Goal: Transaction & Acquisition: Subscribe to service/newsletter

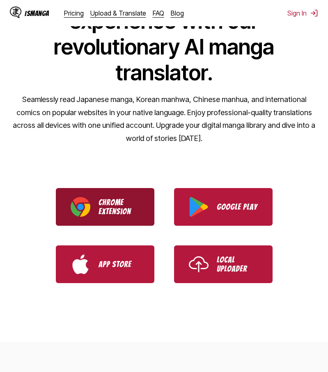
click at [143, 213] on link "Chrome Extension" at bounding box center [105, 207] width 98 height 38
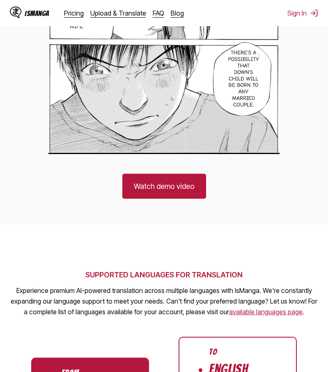
scroll to position [1143, 0]
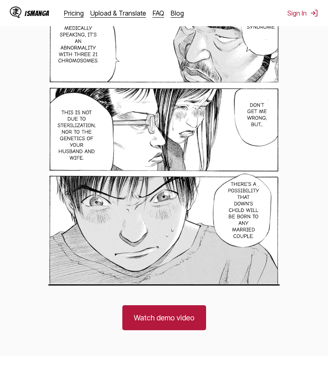
click at [305, 22] on div "IsManga Pricing Upload & Translate FAQ Blog Sign In Pricing Upload & Translate …" at bounding box center [164, 13] width 328 height 26
click at [305, 18] on div "IsManga Pricing Upload & Translate FAQ Blog Sign In Pricing Upload & Translate …" at bounding box center [164, 13] width 328 height 26
click at [307, 16] on button "Sign In" at bounding box center [302, 13] width 31 height 8
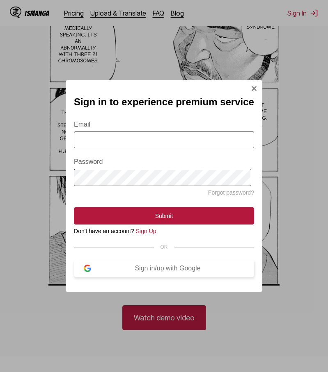
click at [167, 267] on button "Sign in/up with Google" at bounding box center [164, 268] width 180 height 17
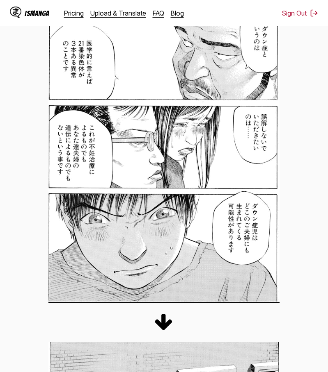
scroll to position [914, 0]
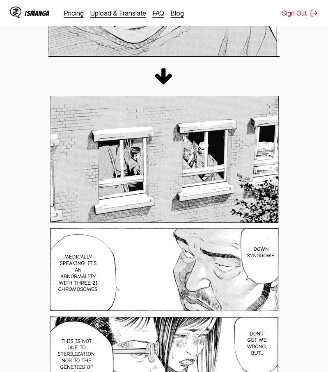
click at [40, 12] on div "IsManga" at bounding box center [37, 13] width 25 height 8
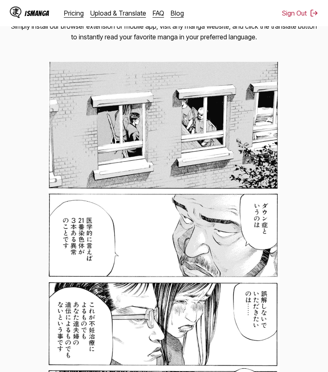
scroll to position [492, 0]
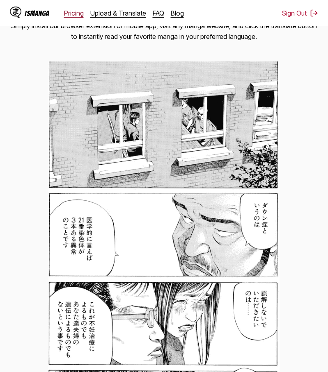
click at [77, 12] on link "Pricing" at bounding box center [74, 13] width 20 height 8
